Goal: Task Accomplishment & Management: Complete application form

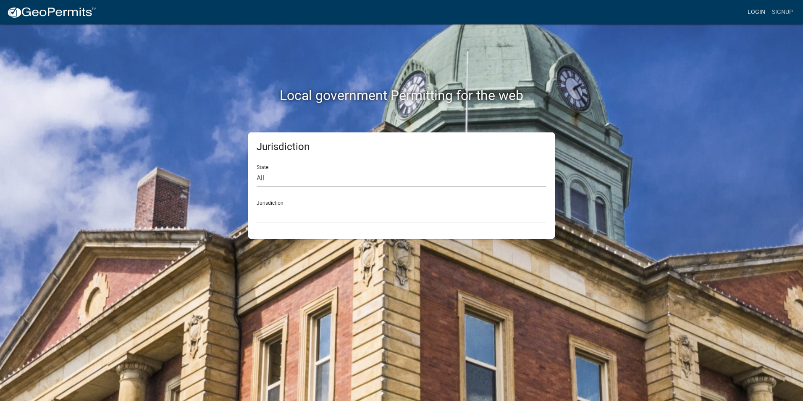
click at [758, 13] on link "Login" at bounding box center [756, 12] width 24 height 16
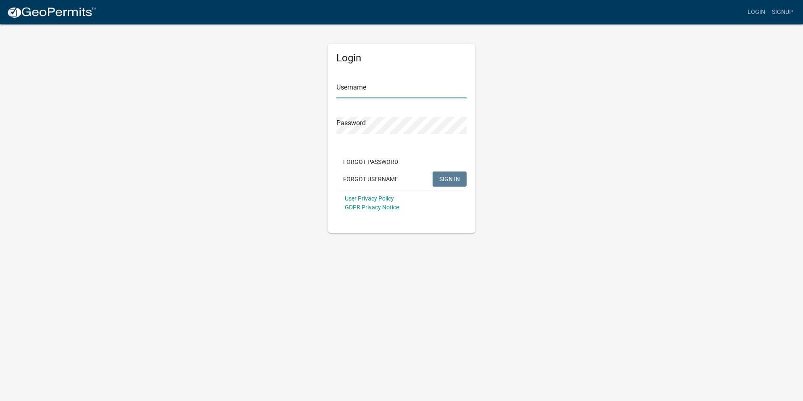
type input "Rockwell2012"
click at [438, 176] on button "SIGN IN" at bounding box center [450, 178] width 34 height 15
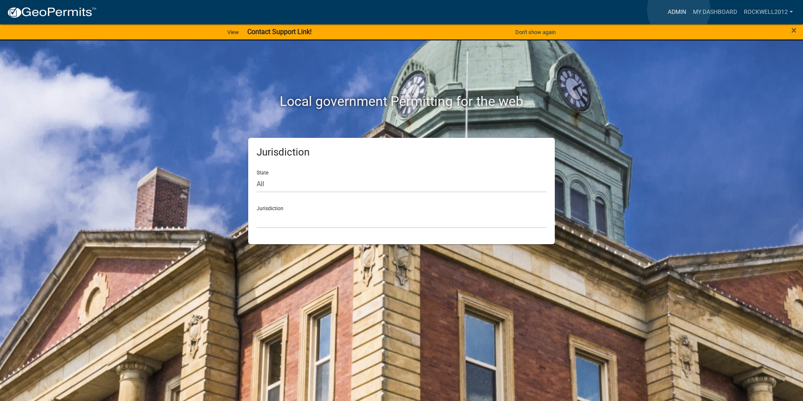
click at [679, 10] on link "Admin" at bounding box center [677, 12] width 25 height 16
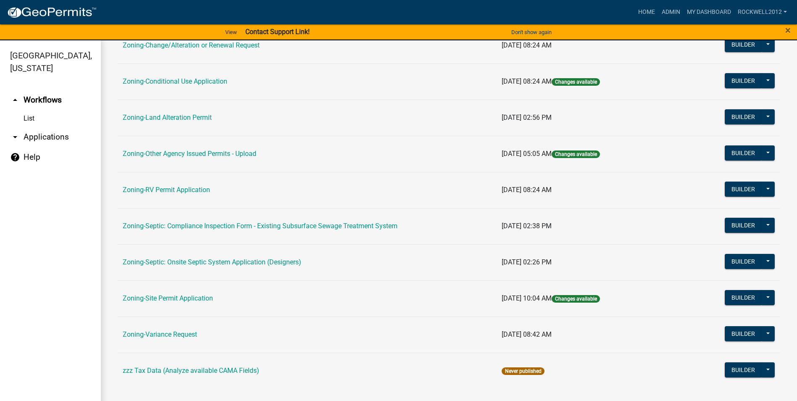
scroll to position [244, 0]
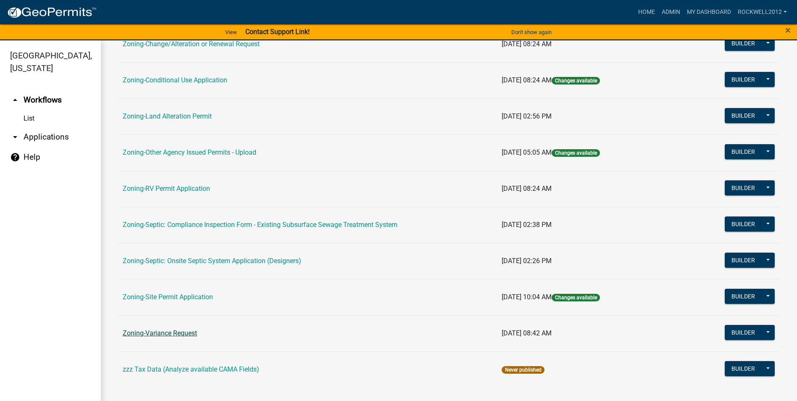
click at [168, 333] on link "Zoning-Variance Request" at bounding box center [160, 333] width 74 height 8
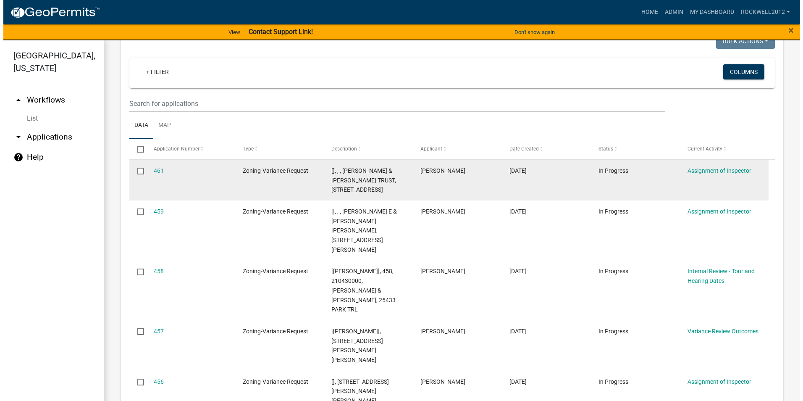
scroll to position [168, 0]
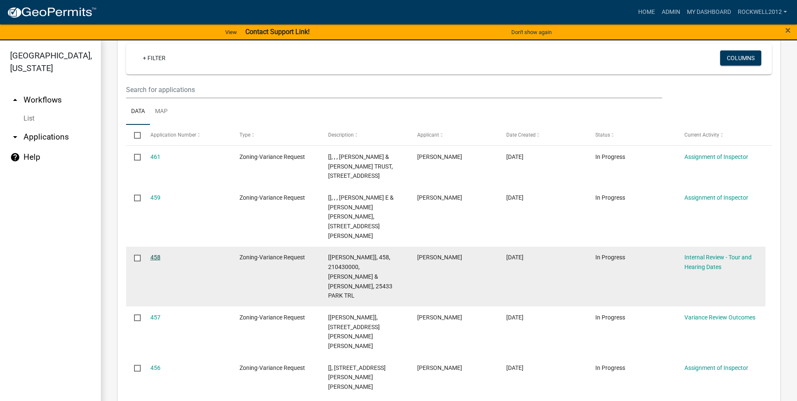
click at [156, 254] on link "458" at bounding box center [155, 257] width 10 height 7
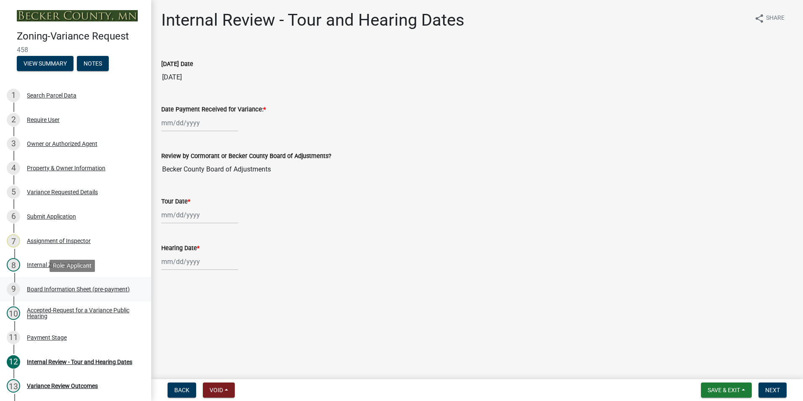
click at [45, 287] on div "Board Information Sheet (pre-payment)" at bounding box center [78, 289] width 103 height 6
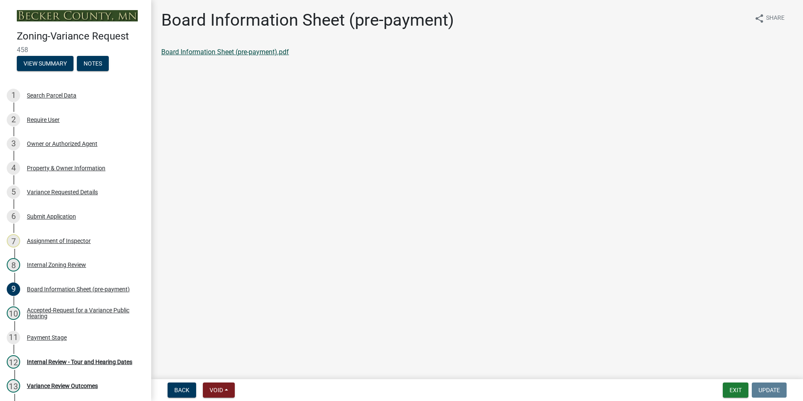
click at [210, 51] on link "Board Information Sheet (pre-payment).pdf" at bounding box center [225, 52] width 128 height 8
click at [66, 189] on div "Variance Requested Details" at bounding box center [62, 192] width 71 height 6
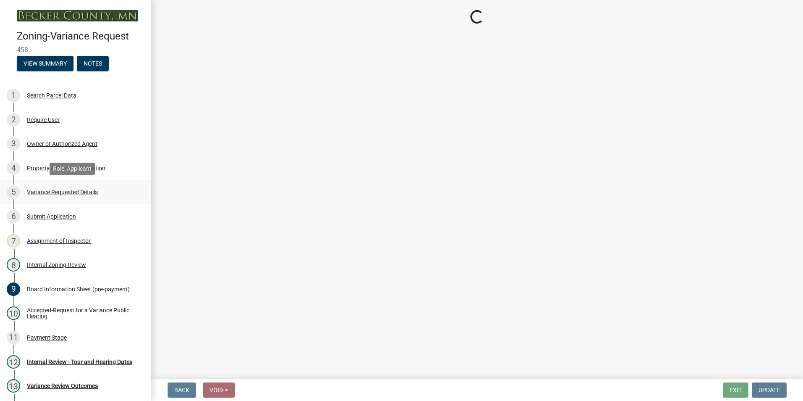
select select "edc6b78d-c029-41a6-a436-e6f76b5f0855"
select select "15bf2cec-1ca8-47a3-85db-999609351cbd"
select select "7b4e921e-23d5-43ad-813a-b7a6ebdae9a4"
select select "bb2b5e43-03c1-4874-9abf-a65f400af928"
select select "8ea3e6c3-8fed-4904-aa20-2f643744aa0c"
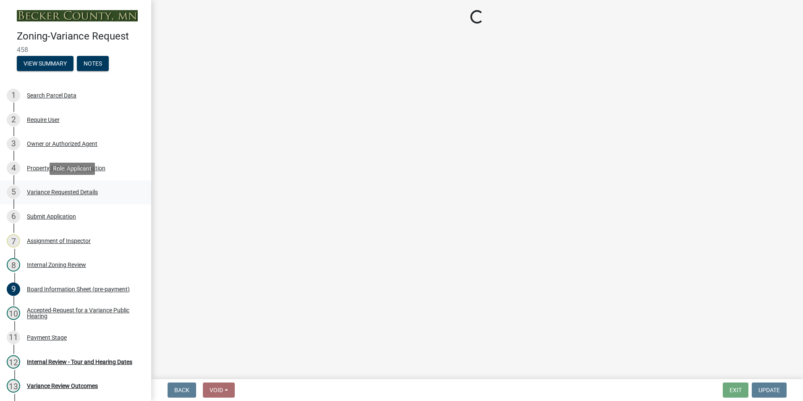
select select "860afd09-da87-482b-bca4-413f5cf53582"
select select "ee8740c3-f4d5-48cf-ad42-c8f7342b480c"
select select "1aa51e34-4f0a-4095-a3f3-287665056048"
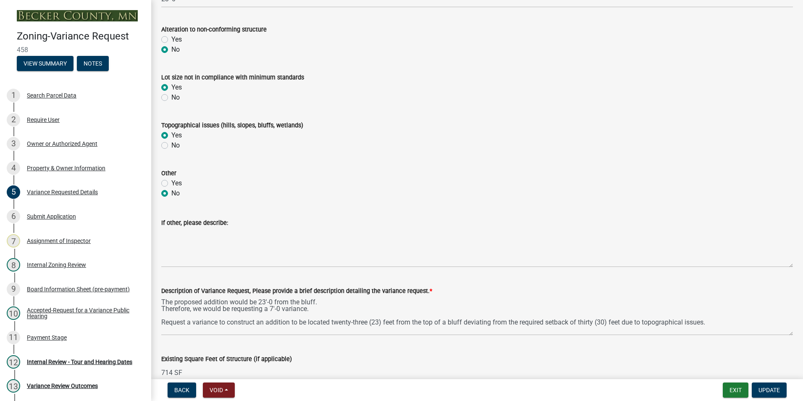
scroll to position [462, 0]
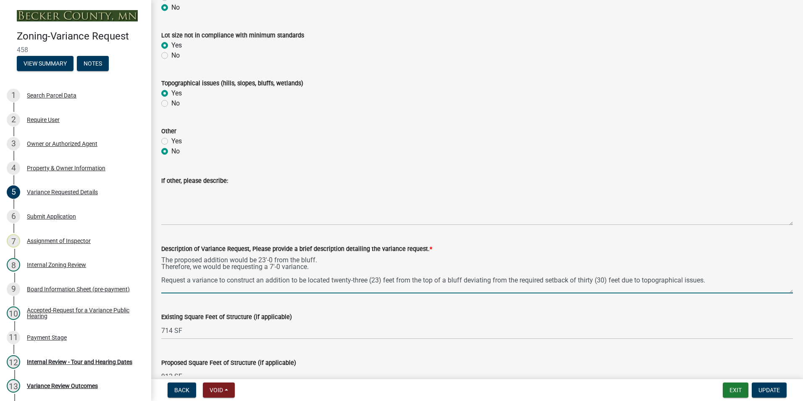
click at [717, 274] on textarea "The proposed addition would be 23'-0 from the bluff. Therefore, we would be req…" at bounding box center [477, 273] width 632 height 39
drag, startPoint x: 713, startPoint y: 276, endPoint x: 627, endPoint y: 292, distance: 87.1
click at [627, 292] on textarea "The proposed addition would be 23'-0 from the bluff. Therefore, we would be req…" at bounding box center [477, 273] width 632 height 39
click at [718, 272] on textarea "The proposed addition would be 23'-0 from the bluff. Therefore, we would be req…" at bounding box center [477, 273] width 632 height 39
drag, startPoint x: 720, startPoint y: 281, endPoint x: 156, endPoint y: 294, distance: 563.5
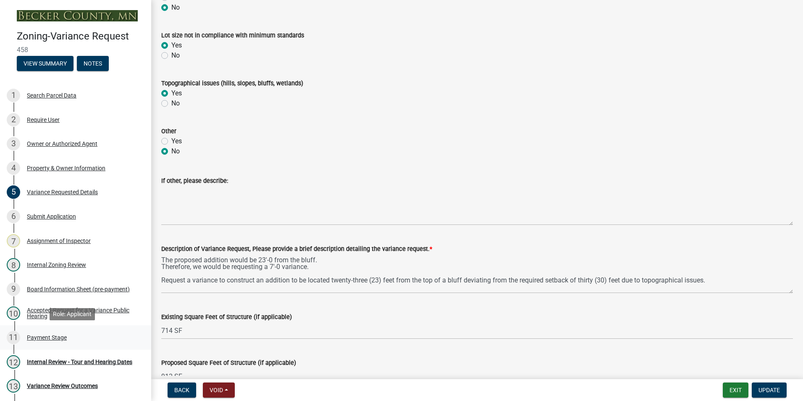
click at [56, 338] on div "Payment Stage" at bounding box center [47, 337] width 40 height 6
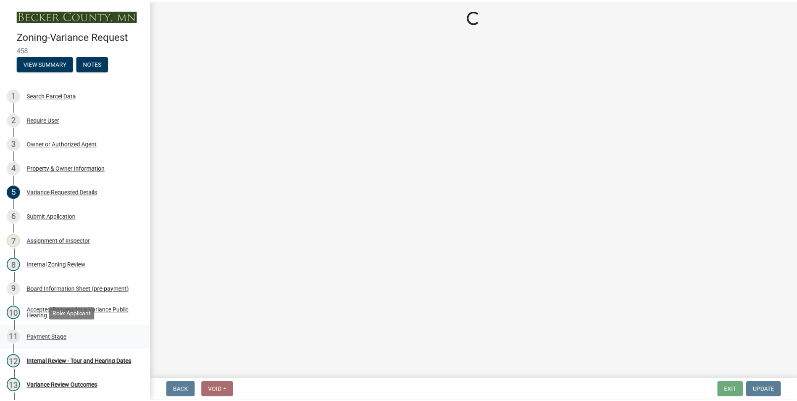
scroll to position [0, 0]
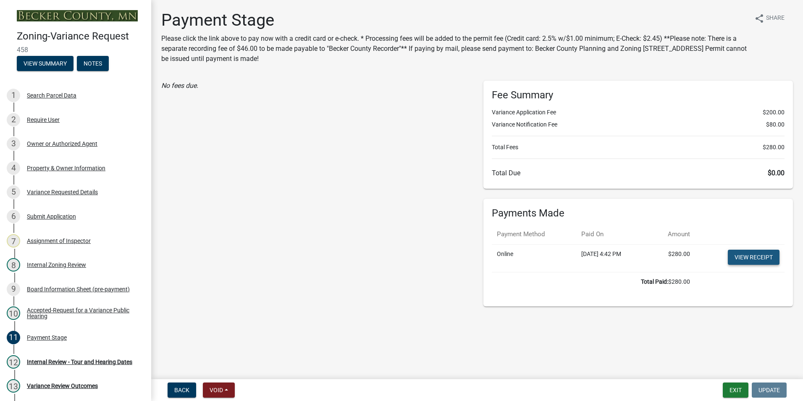
click at [756, 257] on link "View receipt" at bounding box center [754, 257] width 52 height 15
click at [49, 359] on div "Internal Review - Tour and Hearing Dates" at bounding box center [79, 362] width 105 height 6
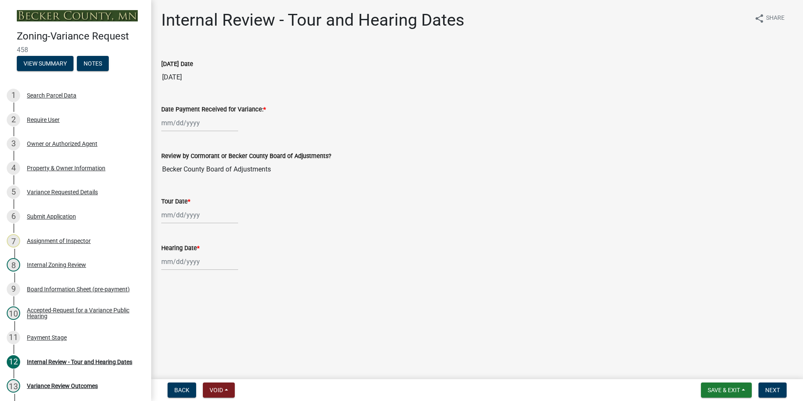
select select "9"
select select "2025"
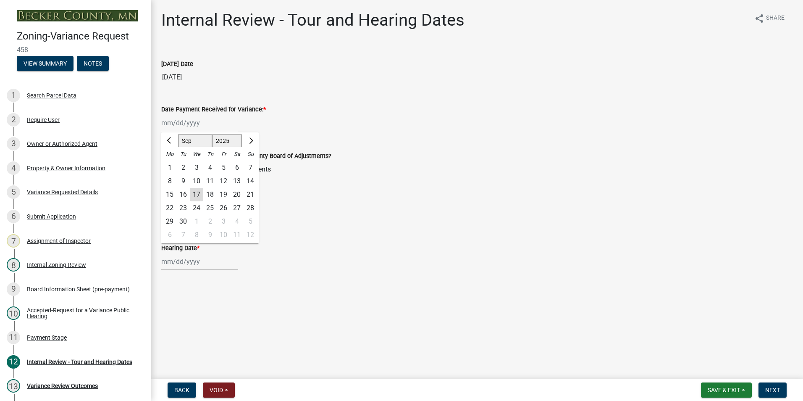
click at [171, 125] on div "Jan Feb Mar Apr May Jun Jul Aug Sep Oct Nov Dec 1525 1526 1527 1528 1529 1530 1…" at bounding box center [199, 122] width 77 height 17
click at [251, 177] on div "14" at bounding box center [250, 180] width 13 height 13
type input "[DATE]"
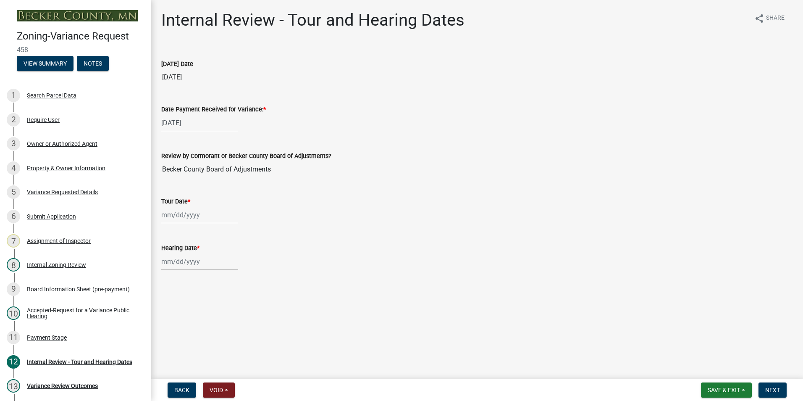
click at [170, 216] on div at bounding box center [199, 214] width 77 height 17
select select "9"
select select "2025"
click at [252, 234] on span "Next month" at bounding box center [250, 232] width 6 height 6
select select "10"
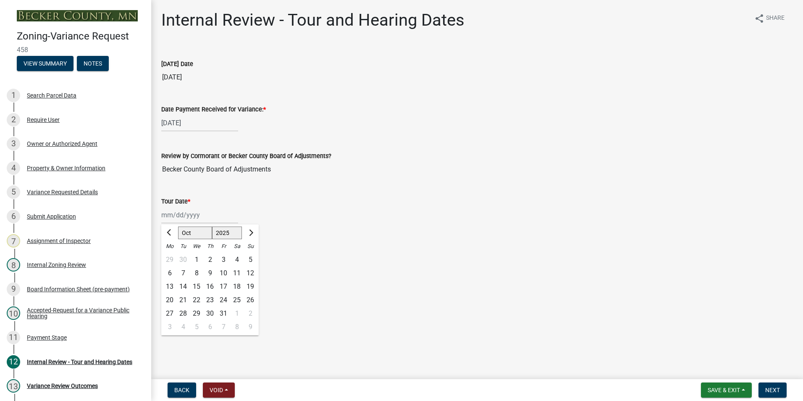
click at [208, 259] on div "2" at bounding box center [209, 259] width 13 height 13
type input "10/02/2025"
click at [179, 262] on div at bounding box center [199, 261] width 77 height 17
select select "9"
select select "2025"
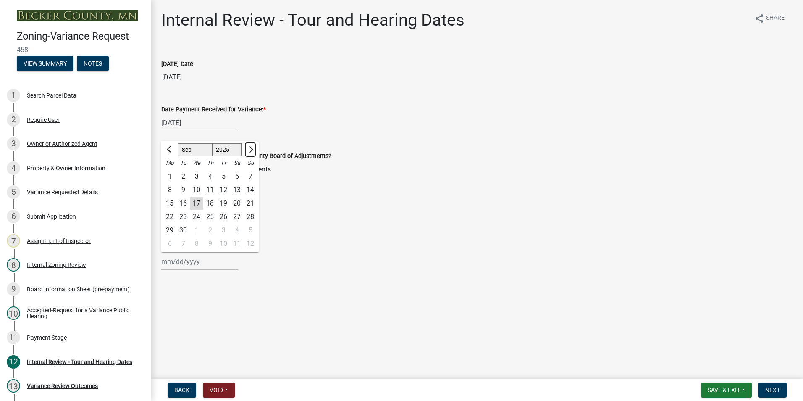
click at [250, 148] on span "Next month" at bounding box center [250, 149] width 6 height 6
select select "10"
click at [211, 190] on div "9" at bounding box center [209, 189] width 13 height 13
type input "10/09/2025"
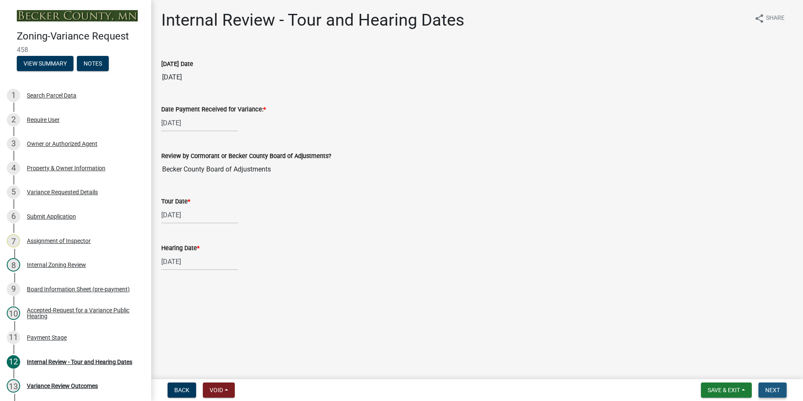
click at [776, 390] on span "Next" at bounding box center [772, 390] width 15 height 7
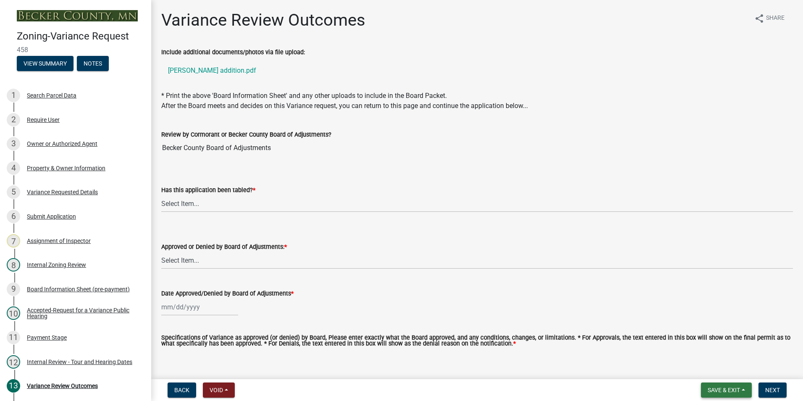
click at [722, 388] on span "Save & Exit" at bounding box center [724, 390] width 32 height 7
click at [702, 366] on button "Save & Exit" at bounding box center [718, 368] width 67 height 20
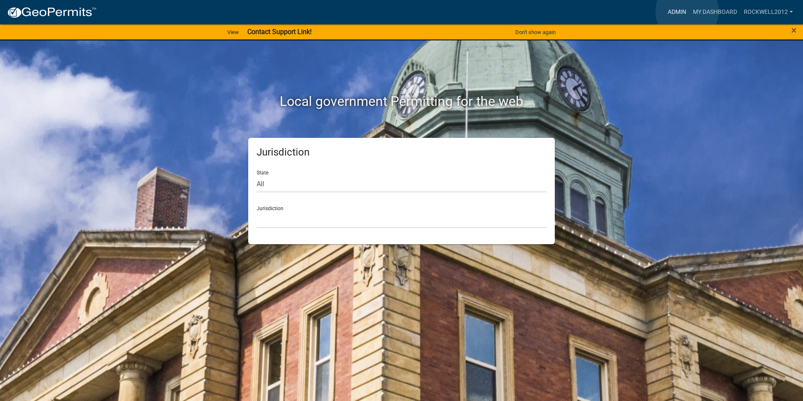
click at [687, 11] on link "Admin" at bounding box center [677, 12] width 25 height 16
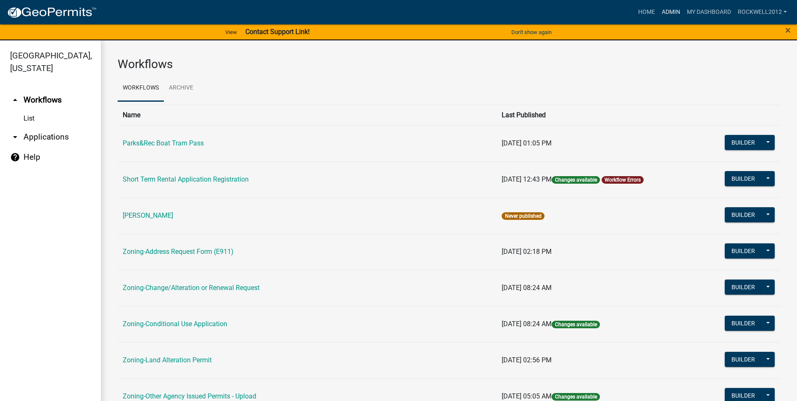
click at [668, 13] on link "Admin" at bounding box center [670, 12] width 25 height 16
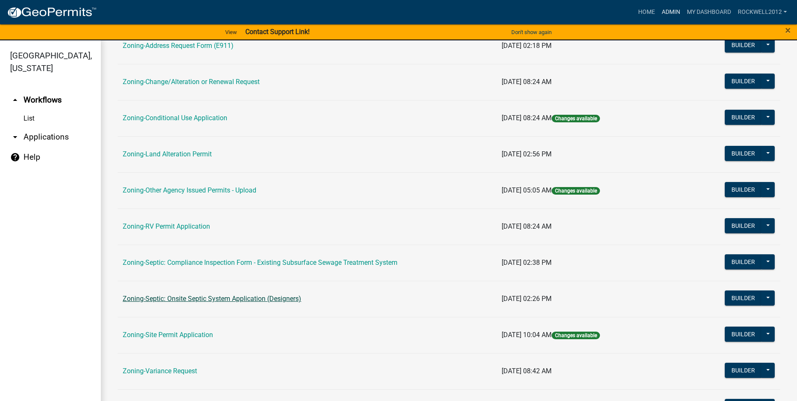
scroll to position [244, 0]
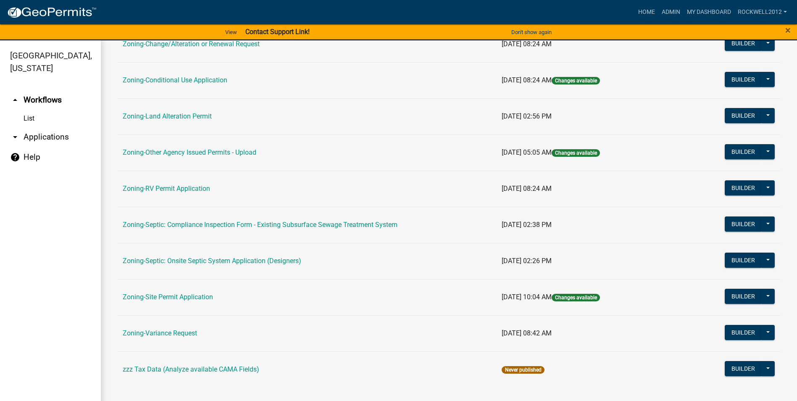
click at [169, 297] on link "Zoning-Site Permit Application" at bounding box center [168, 297] width 90 height 8
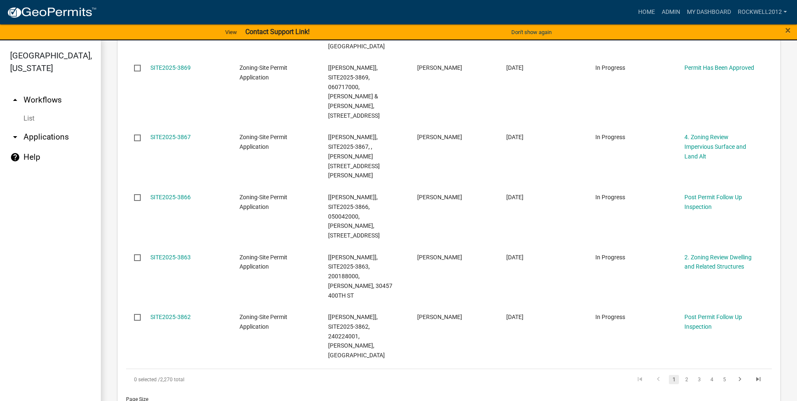
scroll to position [672, 0]
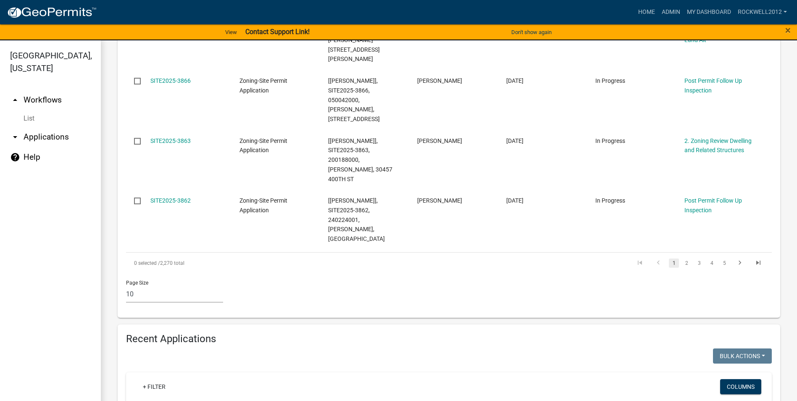
type input "3612"
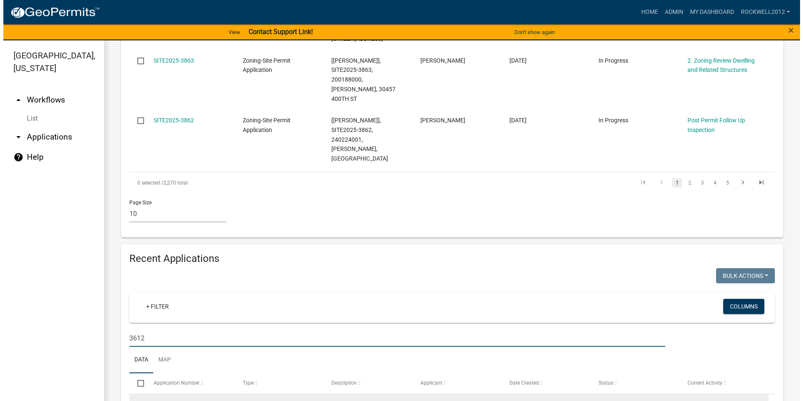
scroll to position [756, 0]
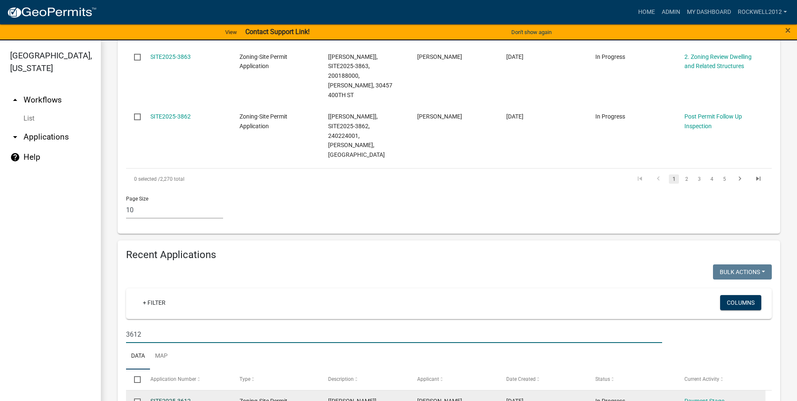
click at [176, 397] on link "SITE2025-3612" at bounding box center [170, 400] width 40 height 7
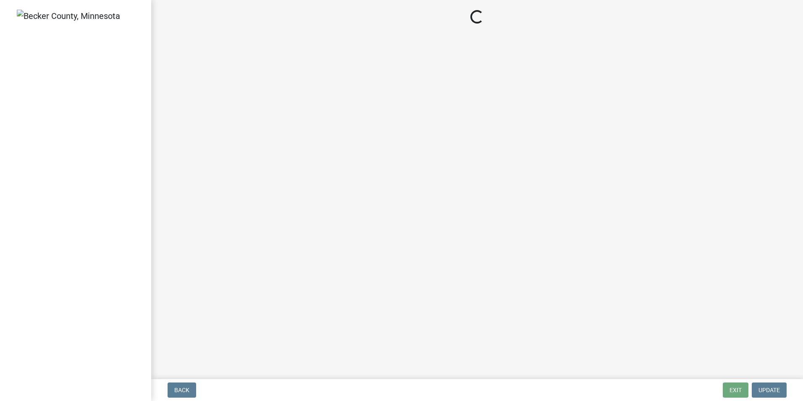
select select "2: 1"
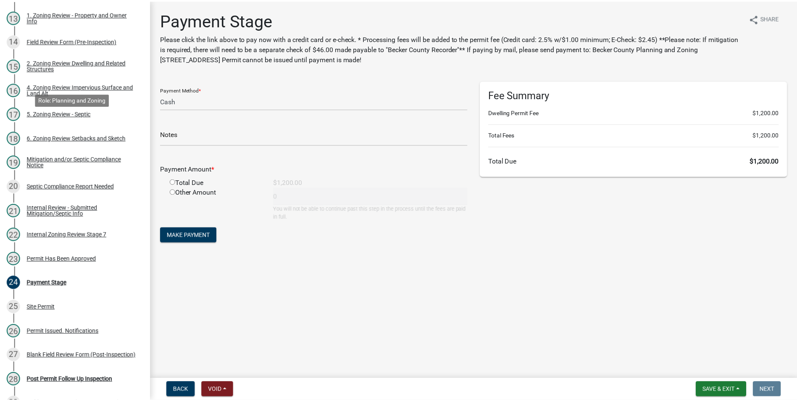
scroll to position [420, 0]
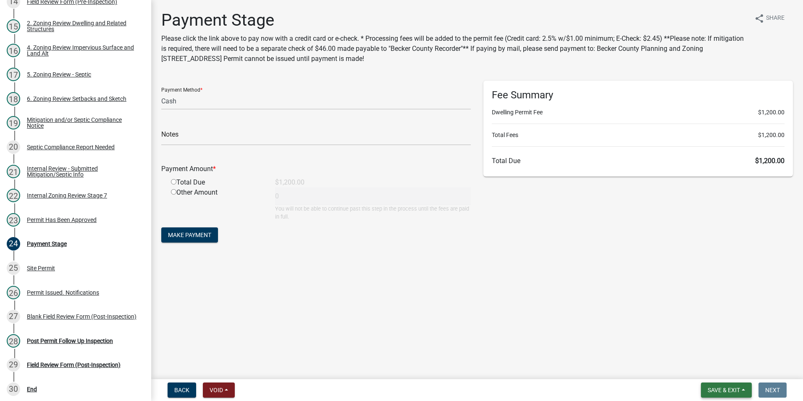
click at [729, 388] on span "Save & Exit" at bounding box center [724, 390] width 32 height 7
click at [715, 365] on button "Save & Exit" at bounding box center [718, 368] width 67 height 20
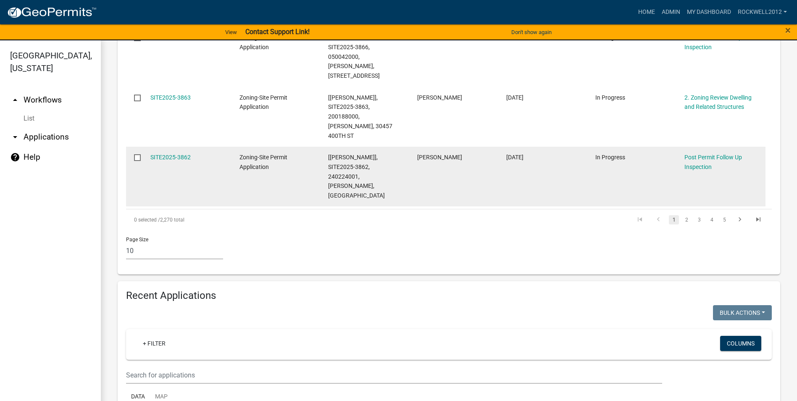
scroll to position [588, 0]
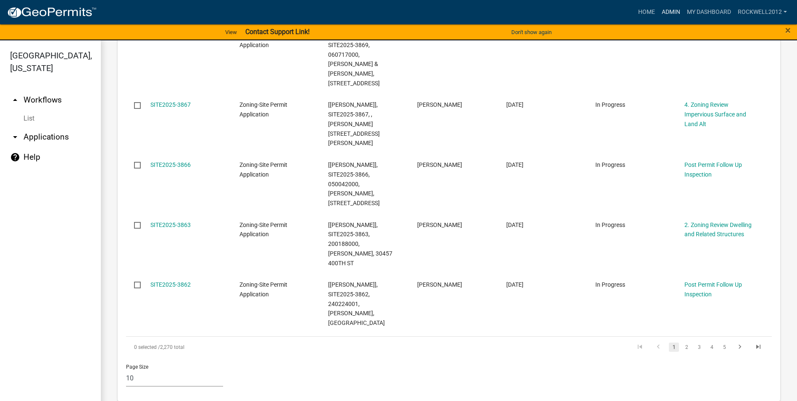
click at [668, 11] on link "Admin" at bounding box center [670, 12] width 25 height 16
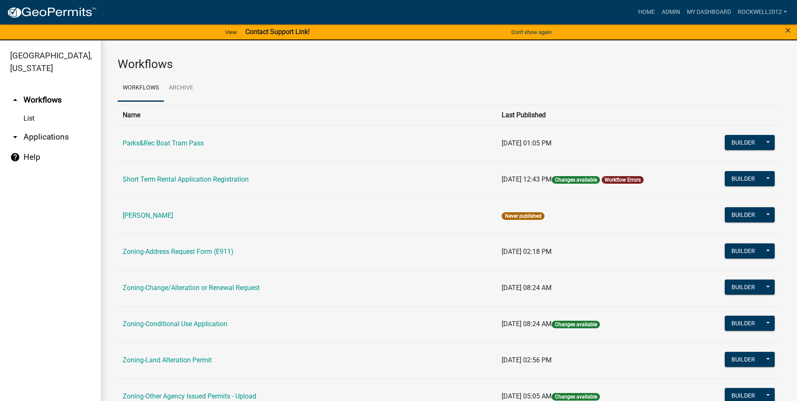
click at [667, 234] on td "[DATE] 02:18 PM" at bounding box center [598, 252] width 202 height 36
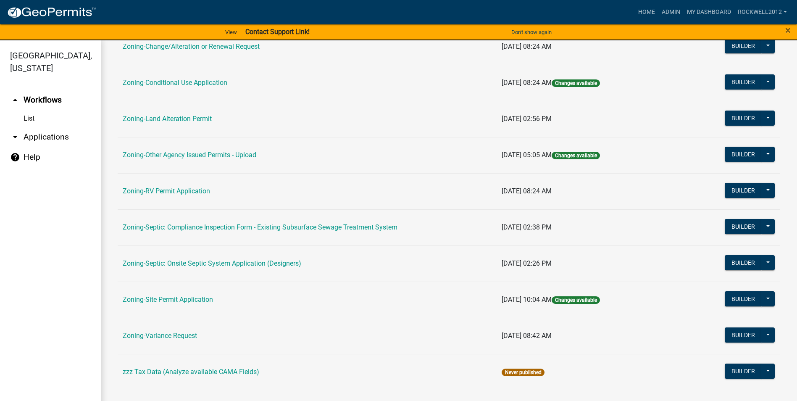
scroll to position [244, 0]
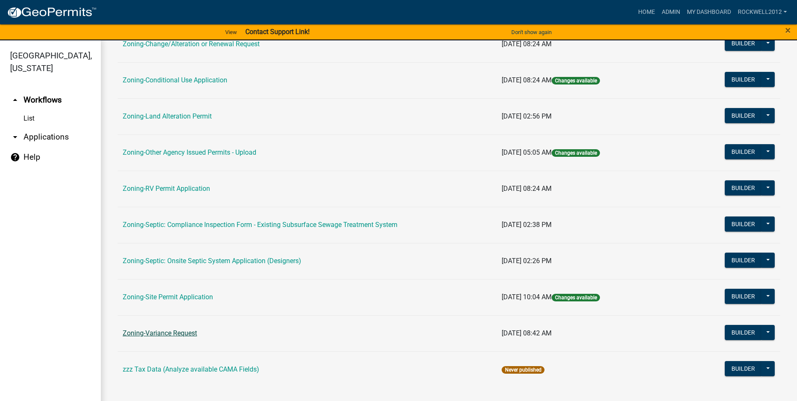
click at [178, 333] on link "Zoning-Variance Request" at bounding box center [160, 333] width 74 height 8
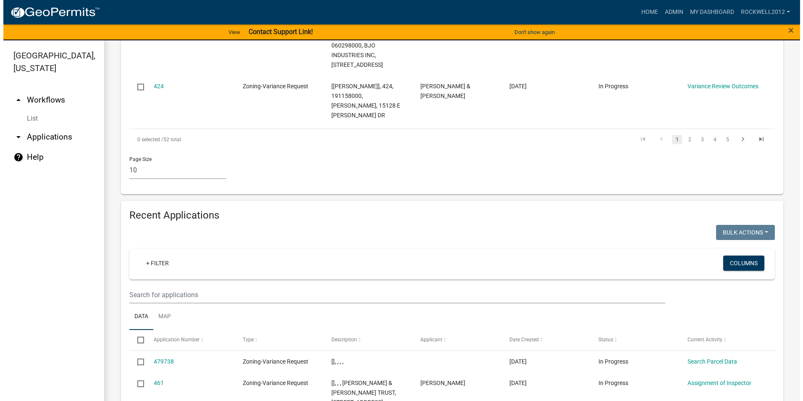
scroll to position [840, 0]
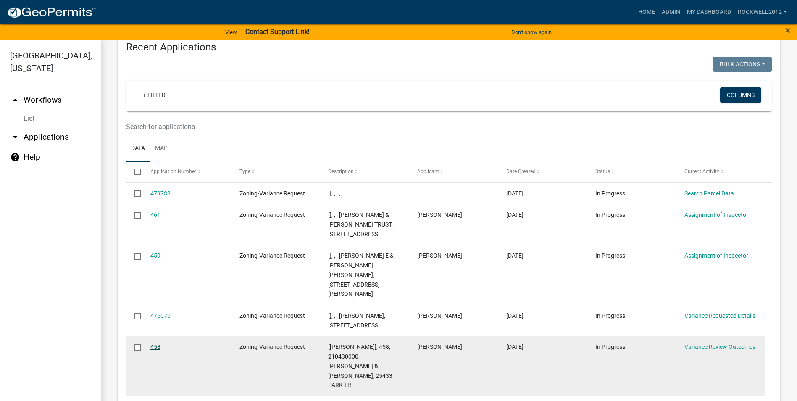
click at [155, 343] on link "458" at bounding box center [155, 346] width 10 height 7
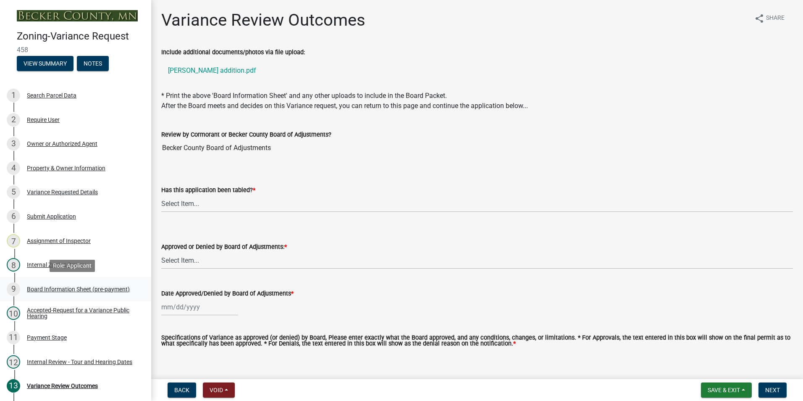
click at [61, 286] on div "Board Information Sheet (pre-payment)" at bounding box center [78, 289] width 103 height 6
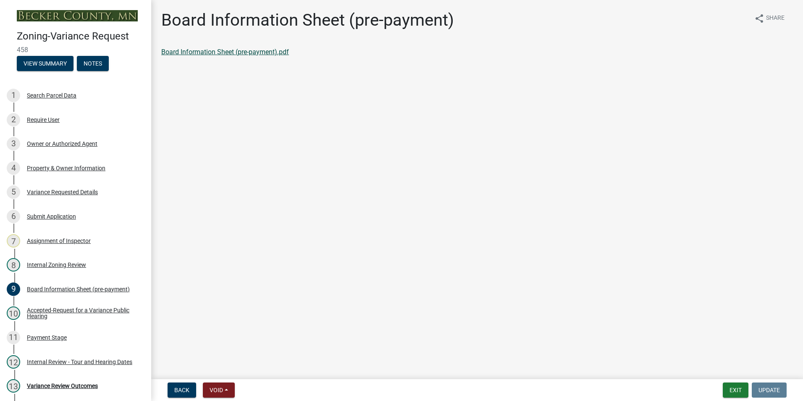
click at [202, 49] on link "Board Information Sheet (pre-payment).pdf" at bounding box center [225, 52] width 128 height 8
click at [59, 191] on div "Variance Requested Details" at bounding box center [62, 192] width 71 height 6
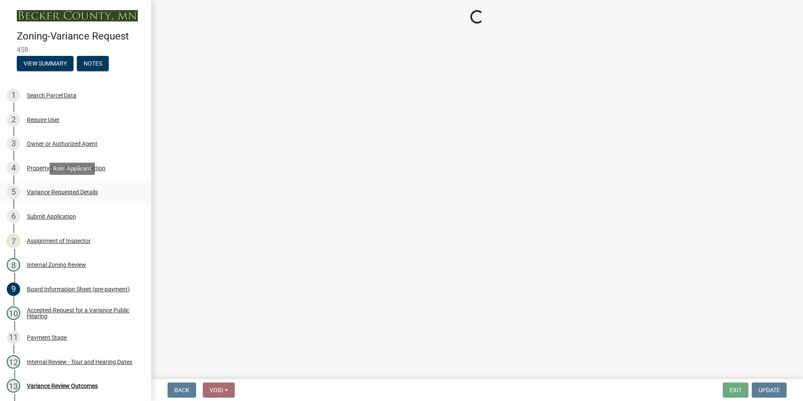
select select "edc6b78d-c029-41a6-a436-e6f76b5f0855"
select select "15bf2cec-1ca8-47a3-85db-999609351cbd"
select select "7b4e921e-23d5-43ad-813a-b7a6ebdae9a4"
select select "bb2b5e43-03c1-4874-9abf-a65f400af928"
select select "8ea3e6c3-8fed-4904-aa20-2f643744aa0c"
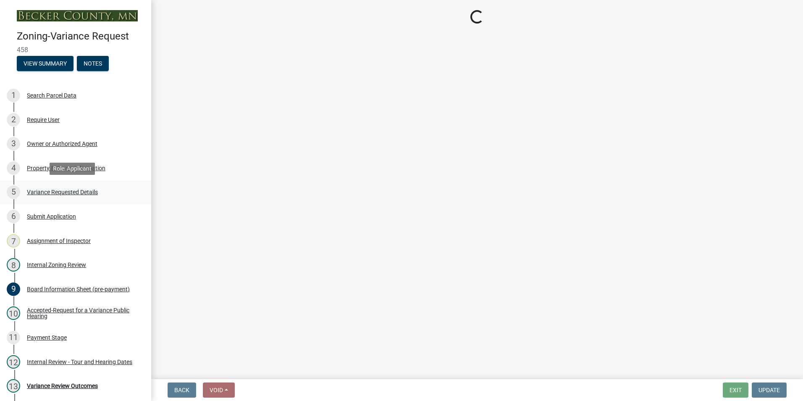
select select "860afd09-da87-482b-bca4-413f5cf53582"
select select "ee8740c3-f4d5-48cf-ad42-c8f7342b480c"
select select "1aa51e34-4f0a-4095-a3f3-287665056048"
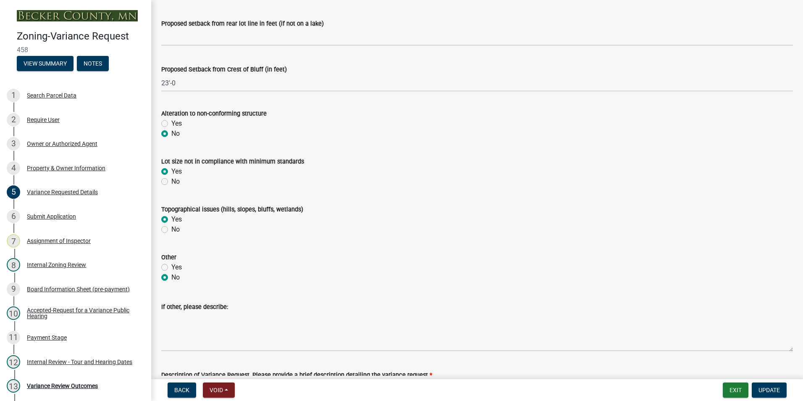
scroll to position [168, 0]
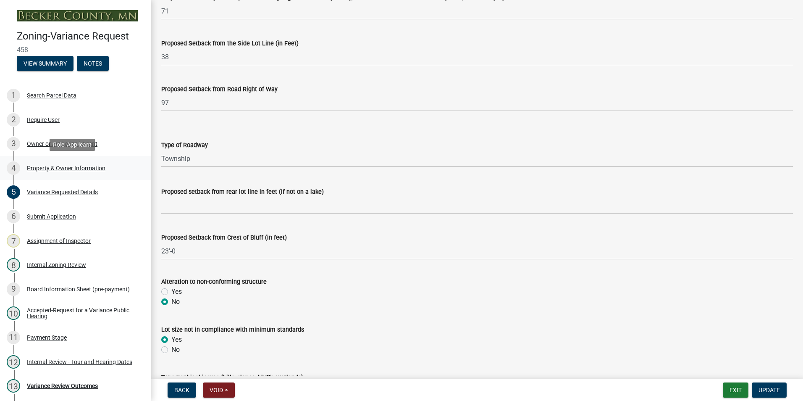
click at [63, 168] on div "Property & Owner Information" at bounding box center [66, 168] width 79 height 6
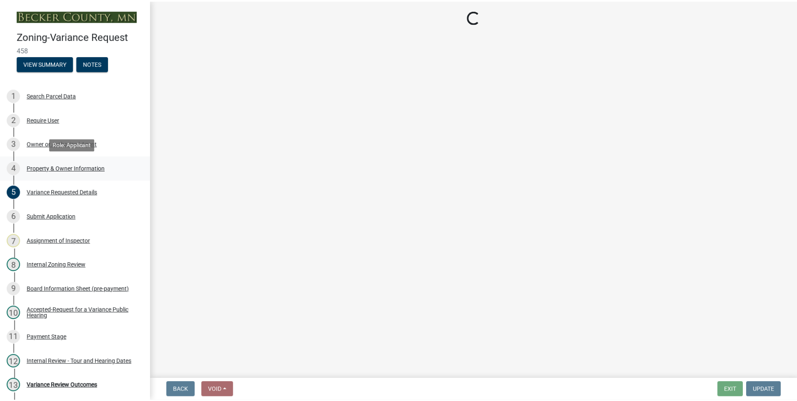
scroll to position [0, 0]
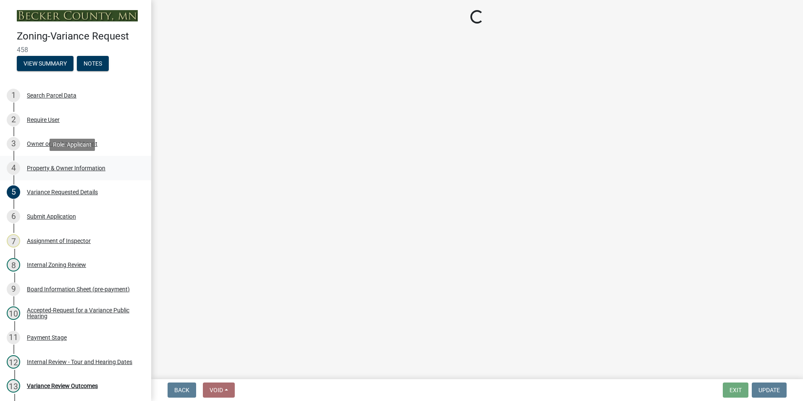
select select "6d32f3c5-ae17-46c2-bd0a-0ce51105bb32"
select select "e1509b63-faad-48b6-a727-dce88822a300"
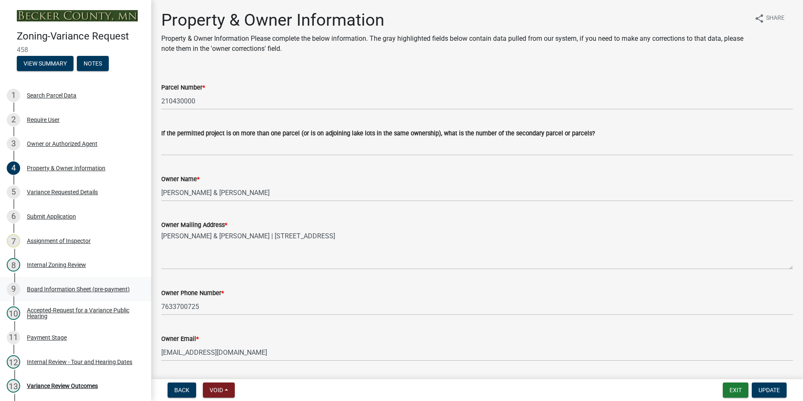
click at [56, 288] on div "Board Information Sheet (pre-payment)" at bounding box center [78, 289] width 103 height 6
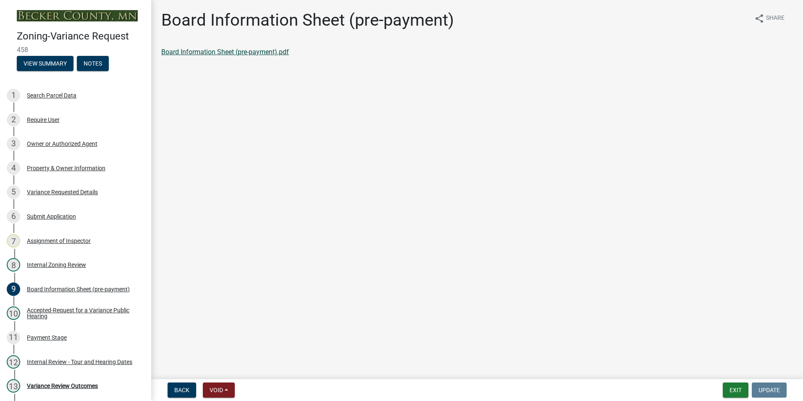
click at [215, 53] on link "Board Information Sheet (pre-payment).pdf" at bounding box center [225, 52] width 128 height 8
click at [732, 390] on button "Exit" at bounding box center [736, 389] width 26 height 15
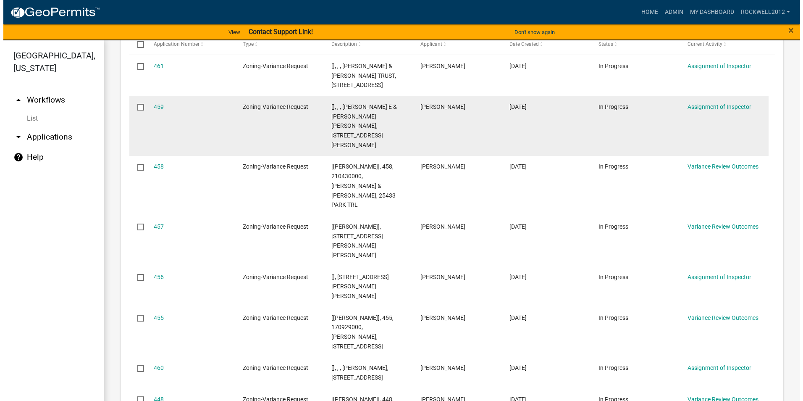
scroll to position [294, 0]
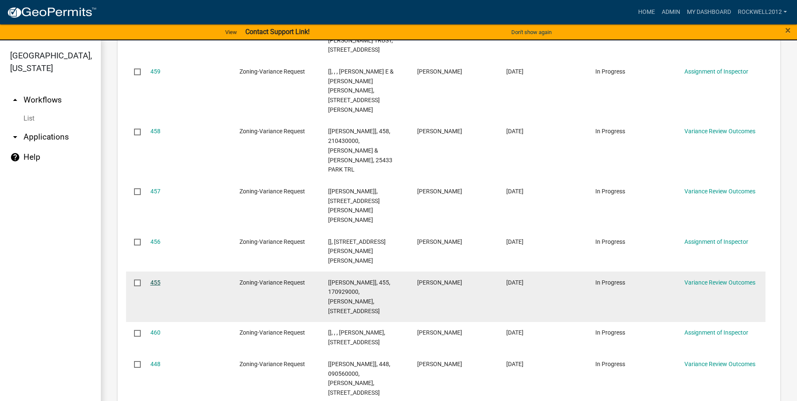
click at [153, 279] on link "455" at bounding box center [155, 282] width 10 height 7
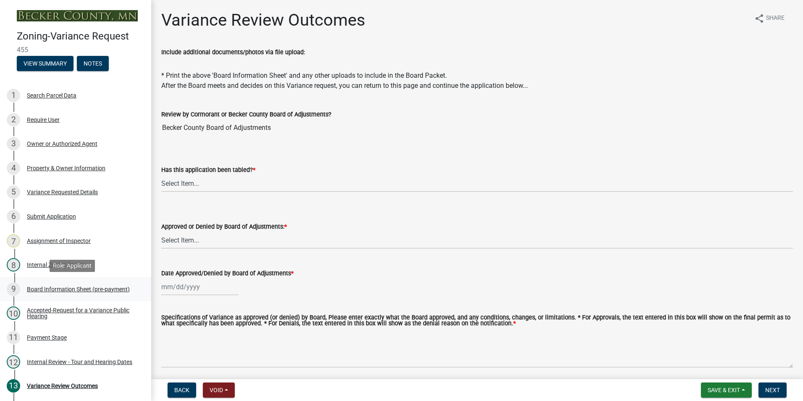
click at [56, 286] on div "Board Information Sheet (pre-payment)" at bounding box center [78, 289] width 103 height 6
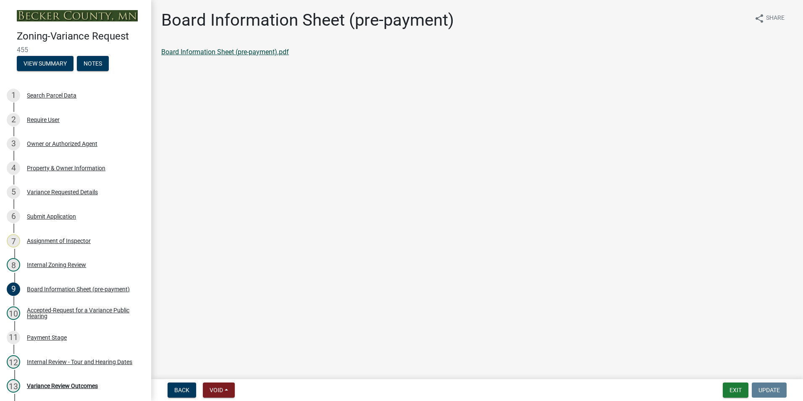
click at [225, 51] on link "Board Information Sheet (pre-payment).pdf" at bounding box center [225, 52] width 128 height 8
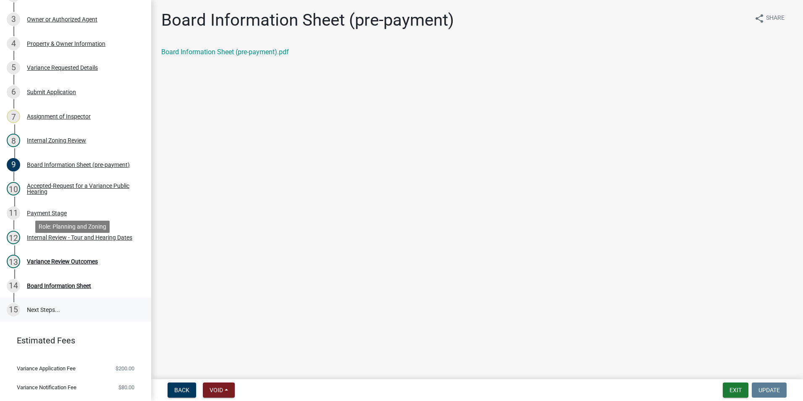
scroll to position [126, 0]
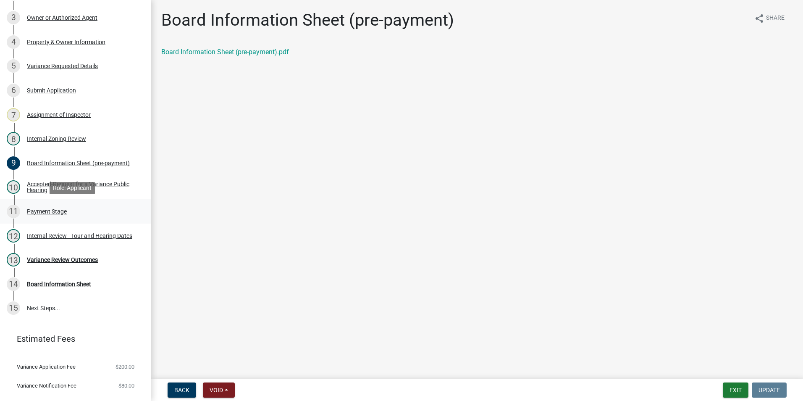
click at [40, 209] on div "Payment Stage" at bounding box center [47, 211] width 40 height 6
